Goal: Task Accomplishment & Management: Complete application form

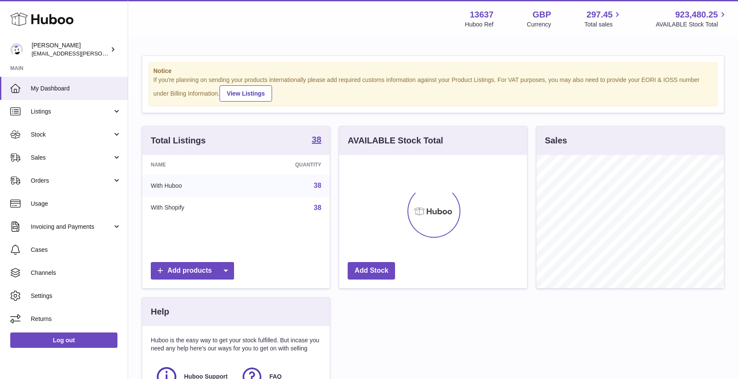
scroll to position [133, 187]
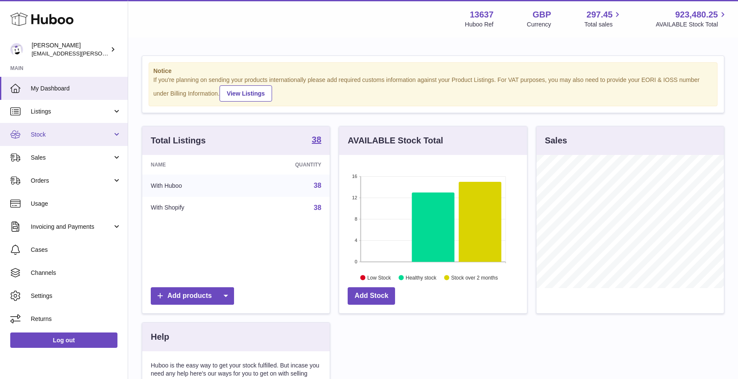
click at [84, 133] on span "Stock" at bounding box center [72, 135] width 82 height 8
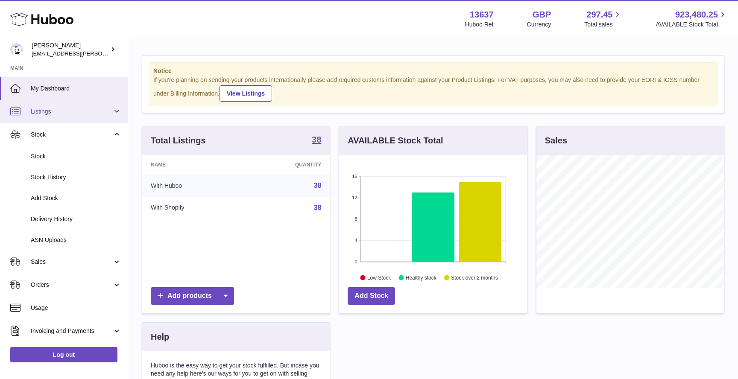
click at [83, 114] on span "Listings" at bounding box center [72, 112] width 82 height 8
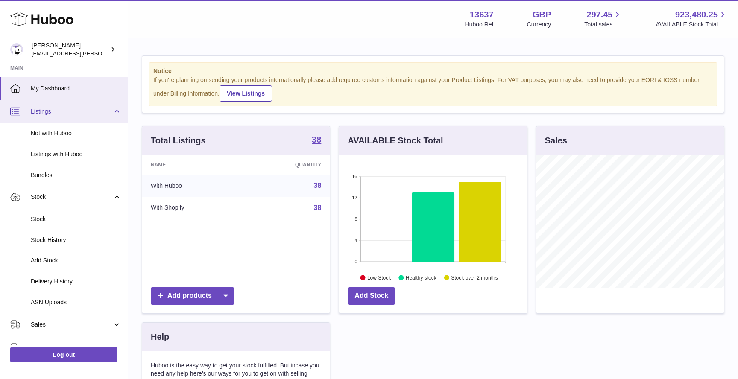
click at [83, 114] on span "Listings" at bounding box center [72, 112] width 82 height 8
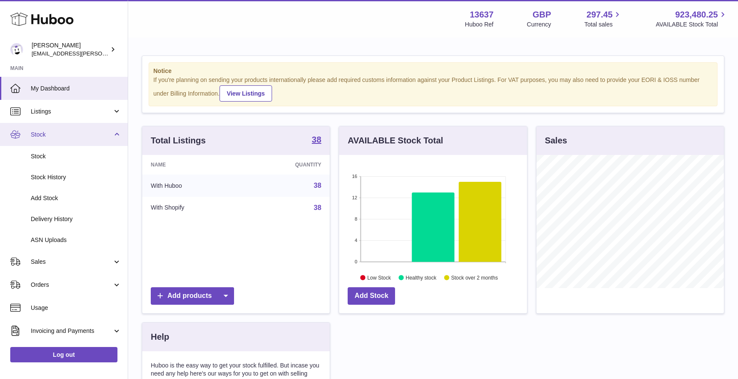
click at [71, 132] on span "Stock" at bounding box center [72, 135] width 82 height 8
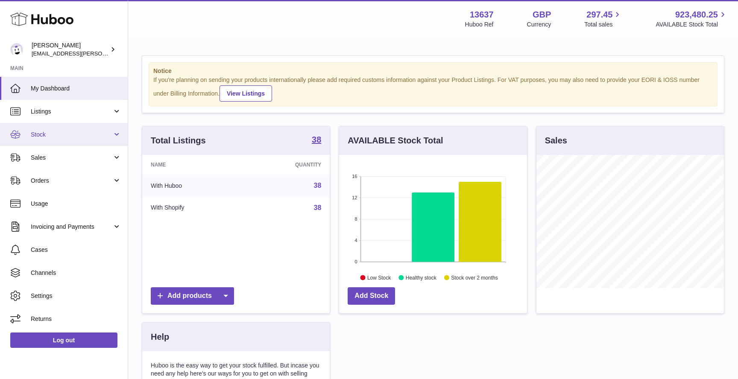
click at [70, 136] on span "Stock" at bounding box center [72, 135] width 82 height 8
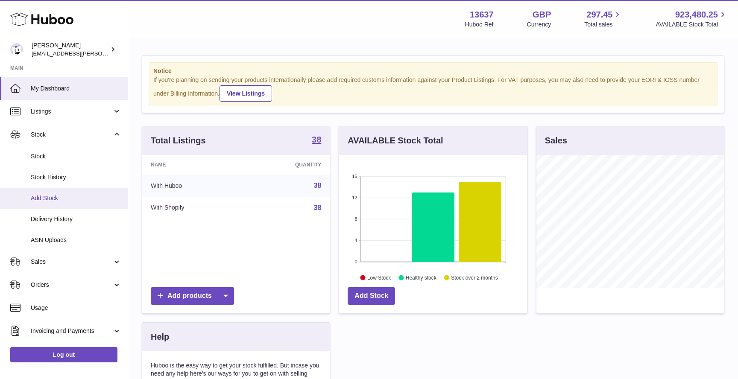
click at [57, 194] on span "Add Stock" at bounding box center [76, 198] width 91 height 8
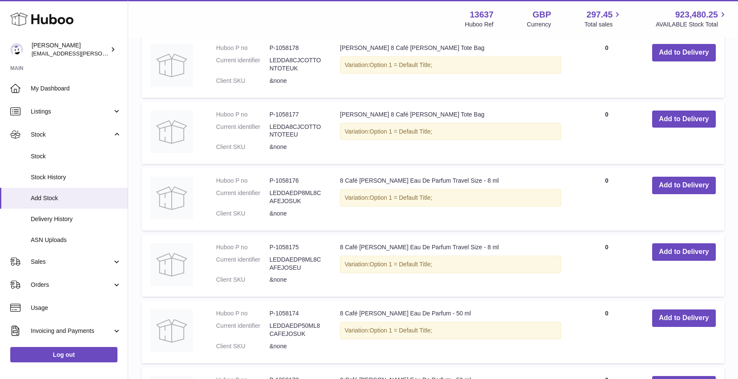
scroll to position [242, 0]
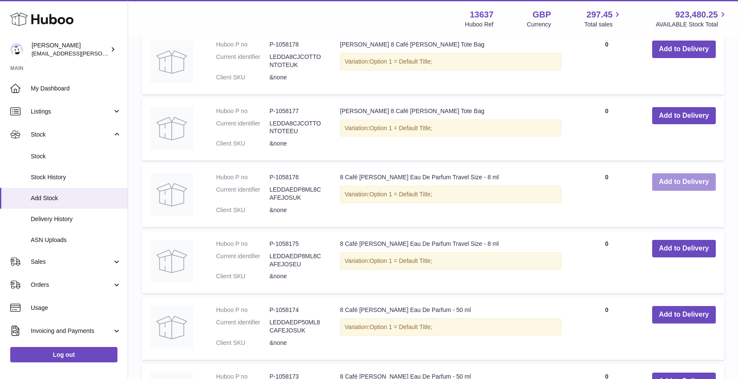
click at [677, 180] on button "Add to Delivery" at bounding box center [684, 182] width 64 height 18
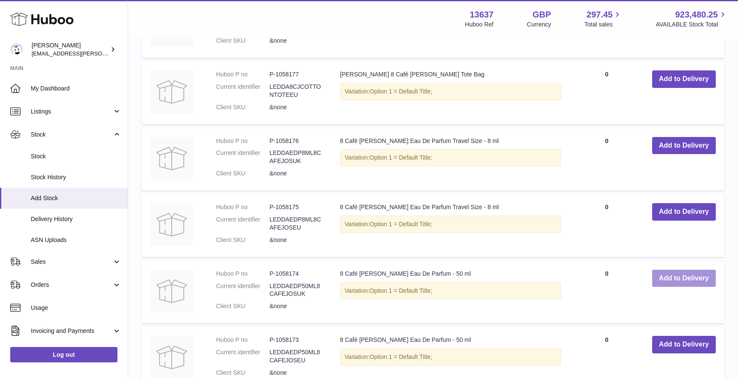
click at [681, 279] on button "Add to Delivery" at bounding box center [684, 279] width 64 height 18
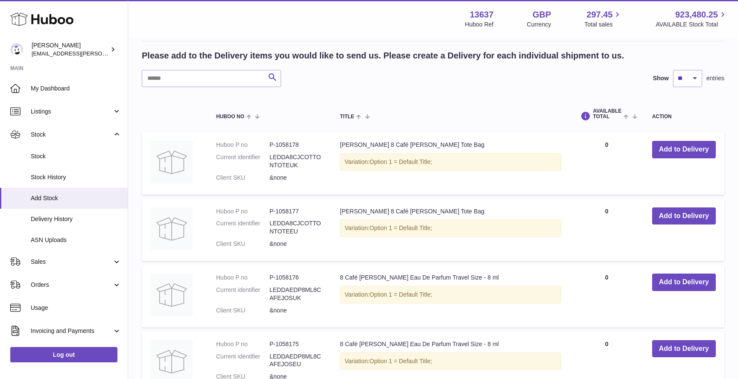
scroll to position [0, 0]
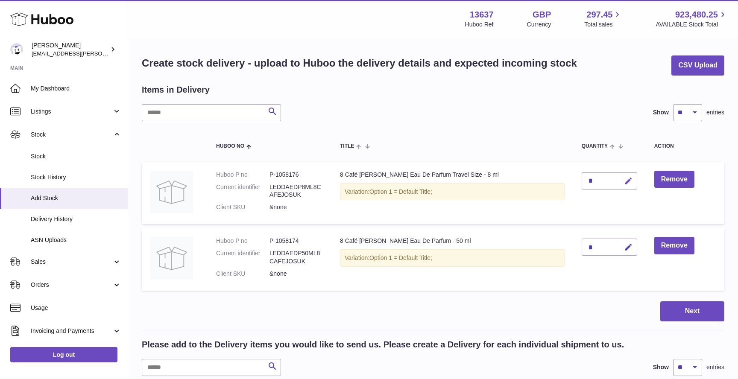
click at [624, 184] on icon "button" at bounding box center [628, 181] width 9 height 9
type input "***"
click at [625, 184] on button "submit" at bounding box center [627, 181] width 16 height 14
click at [624, 246] on icon "button" at bounding box center [628, 247] width 9 height 9
type input "***"
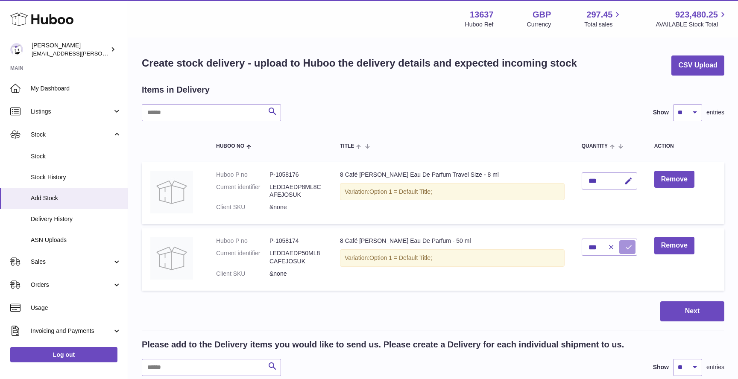
click at [626, 249] on button "submit" at bounding box center [627, 247] width 16 height 14
click at [678, 318] on button "Next" at bounding box center [692, 311] width 64 height 20
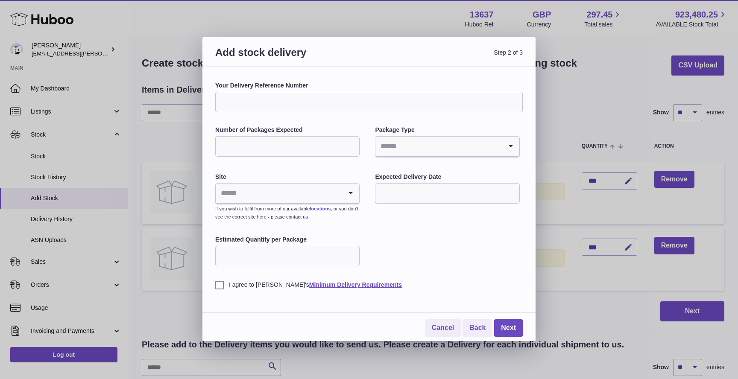
click at [297, 95] on input "Your Delivery Reference Number" at bounding box center [368, 102] width 307 height 20
type input "**********"
click at [290, 145] on input "Number of Packages Expected" at bounding box center [287, 146] width 144 height 20
type input "*"
click at [435, 146] on input "Search for option" at bounding box center [438, 147] width 126 height 20
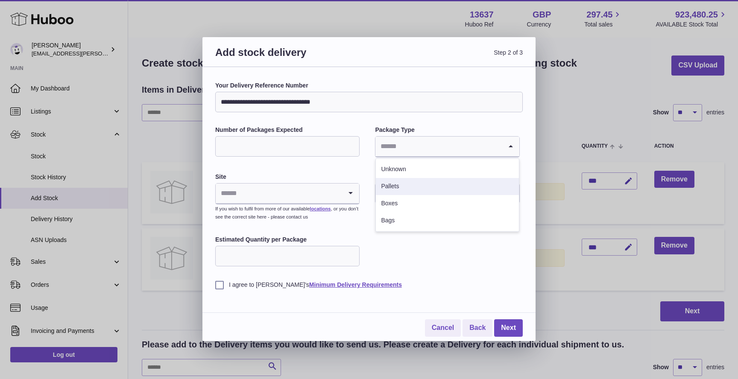
click at [412, 188] on li "Pallets" at bounding box center [447, 186] width 143 height 17
click at [260, 194] on input "Search for option" at bounding box center [279, 194] width 126 height 20
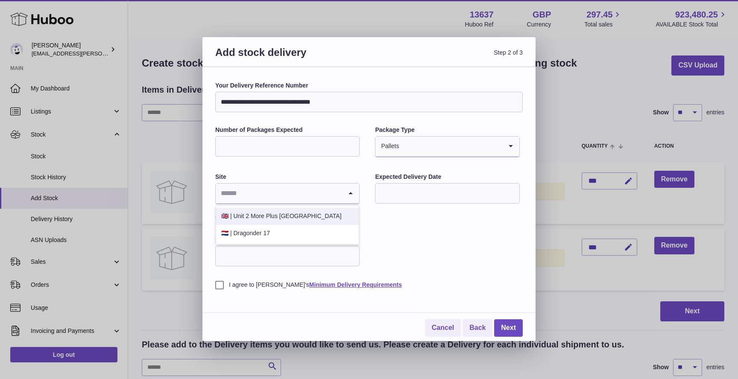
click at [262, 219] on li "🇬🇧 | Unit 2 More Plus [GEOGRAPHIC_DATA]" at bounding box center [287, 216] width 143 height 17
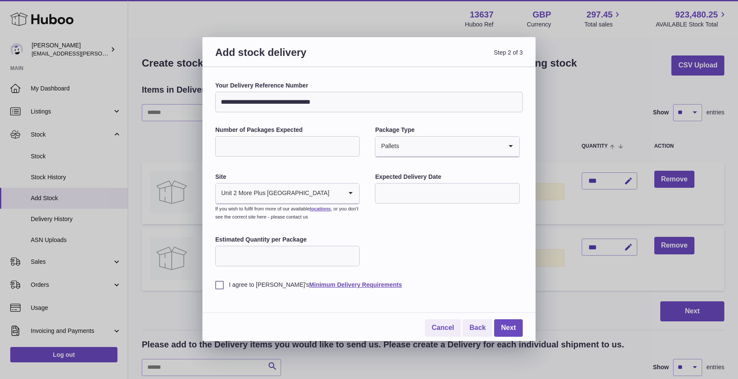
click at [418, 195] on input "text" at bounding box center [447, 193] width 144 height 20
click at [407, 317] on span "30" at bounding box center [405, 315] width 15 height 15
type input "**********"
click at [248, 254] on input "Estimated Quantity per Package" at bounding box center [287, 256] width 144 height 20
type input "**"
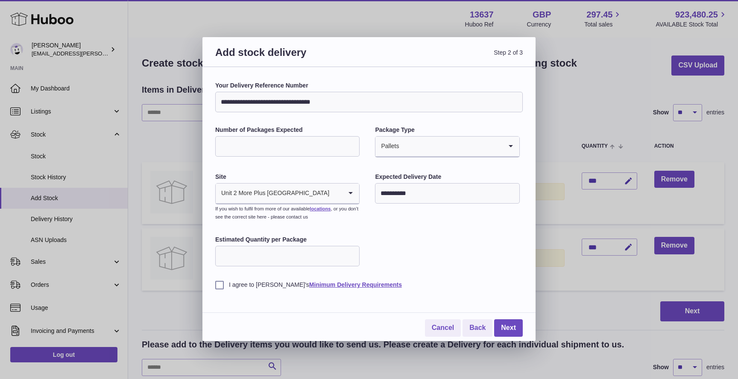
click at [457, 242] on div "**********" at bounding box center [368, 186] width 307 height 208
click at [216, 286] on label "I agree to [PERSON_NAME]'s Minimum Delivery Requirements" at bounding box center [368, 285] width 307 height 8
click at [506, 327] on link "Next" at bounding box center [508, 328] width 29 height 18
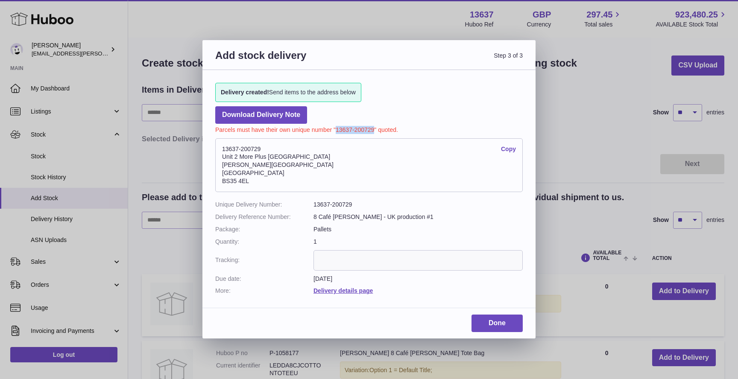
drag, startPoint x: 374, startPoint y: 129, endPoint x: 336, endPoint y: 129, distance: 37.1
click at [336, 129] on p "Parcels must have their own unique number "13637-200729" quoted." at bounding box center [368, 129] width 307 height 10
copy p "13637-200729"
click at [507, 325] on link "Done" at bounding box center [496, 324] width 51 height 18
